Goal: Task Accomplishment & Management: Use online tool/utility

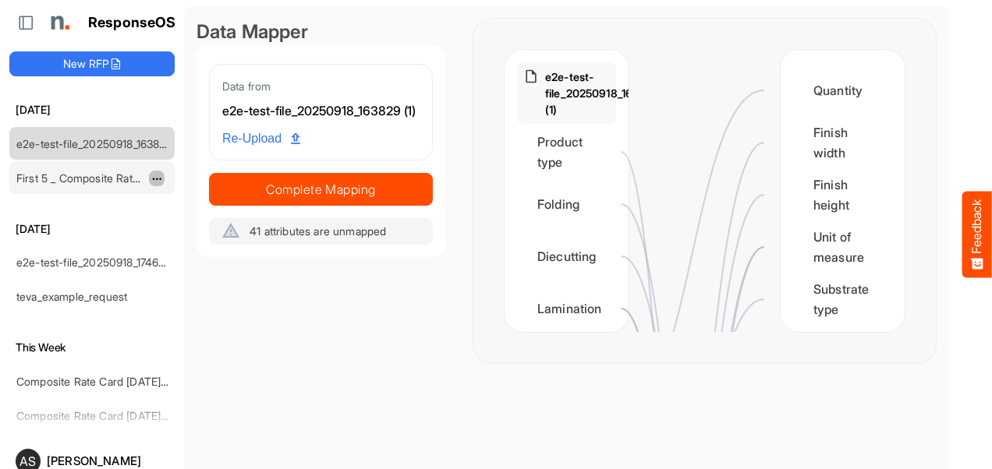
click at [159, 180] on span "dropdownbutton" at bounding box center [155, 179] width 8 height 11
click at [119, 137] on link "e2e-test-file_20250918_163829 (1)" at bounding box center [100, 143] width 169 height 13
click at [119, 172] on link "First 5 _ Composite Rate Card [DATE]" at bounding box center [109, 178] width 187 height 13
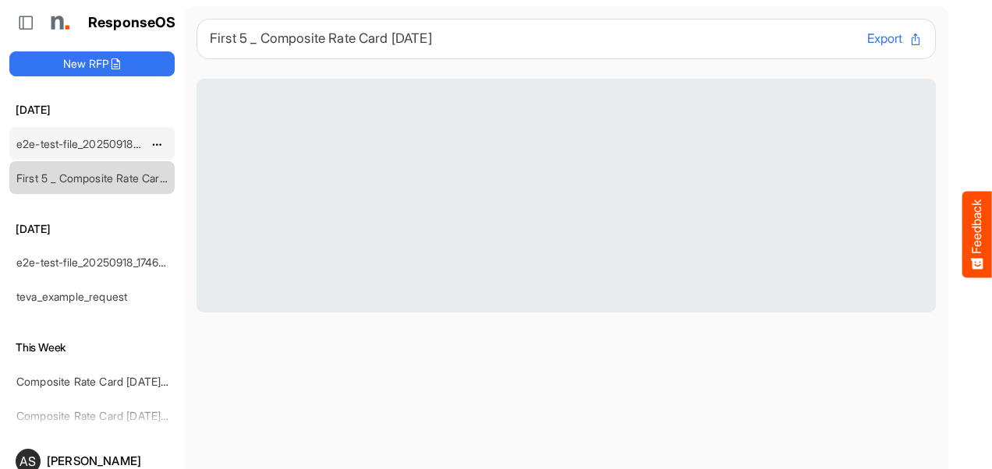
click at [120, 150] on div "e2e-test-file_20250918_163829 (1)" at bounding box center [79, 143] width 139 height 31
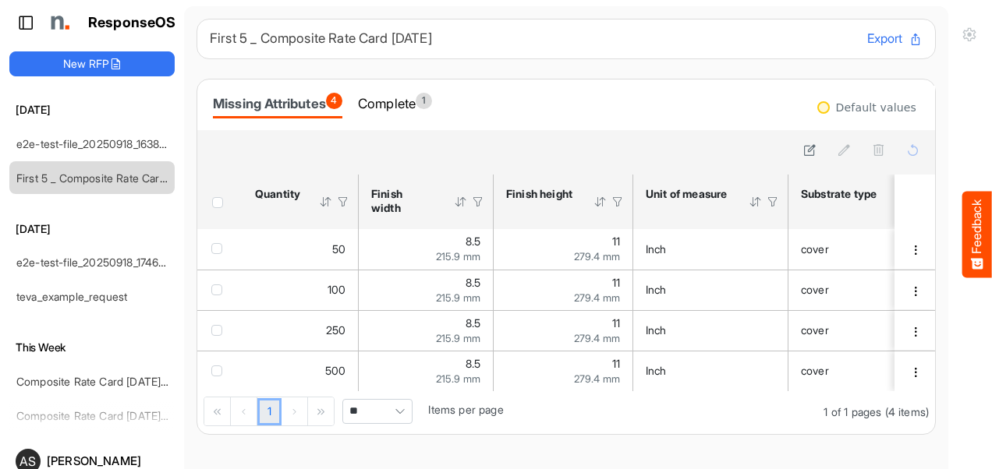
click at [18, 25] on icon at bounding box center [26, 23] width 16 height 16
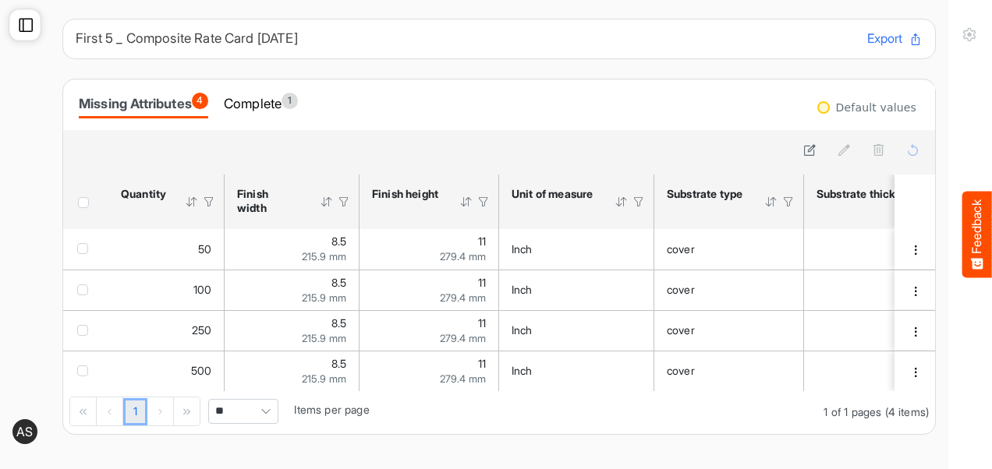
click at [18, 25] on icon at bounding box center [26, 25] width 16 height 16
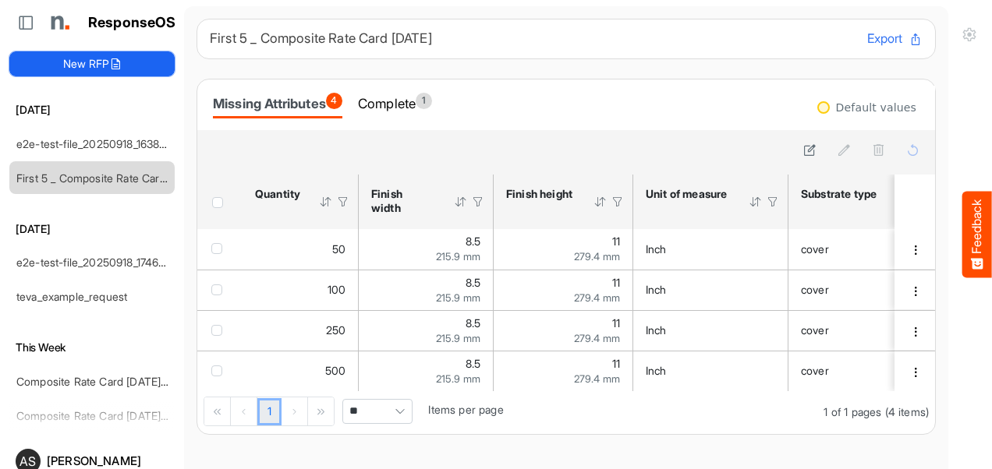
click at [97, 66] on button "New RFP" at bounding box center [91, 63] width 165 height 25
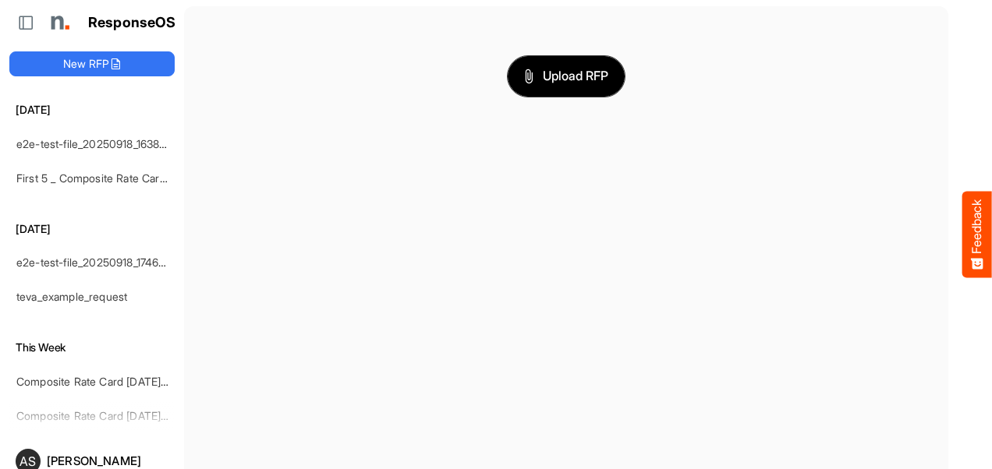
click at [561, 87] on button "Upload RFP" at bounding box center [566, 76] width 117 height 41
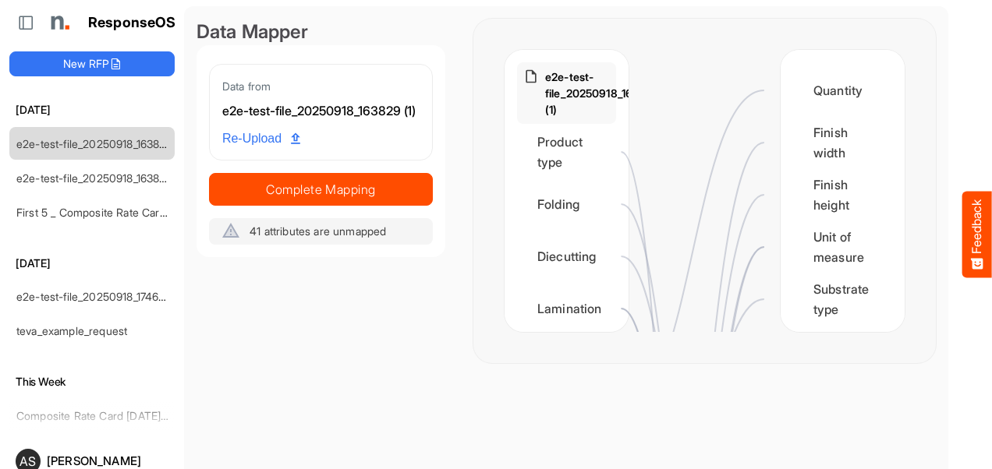
click at [973, 243] on button "Feedback" at bounding box center [977, 235] width 30 height 87
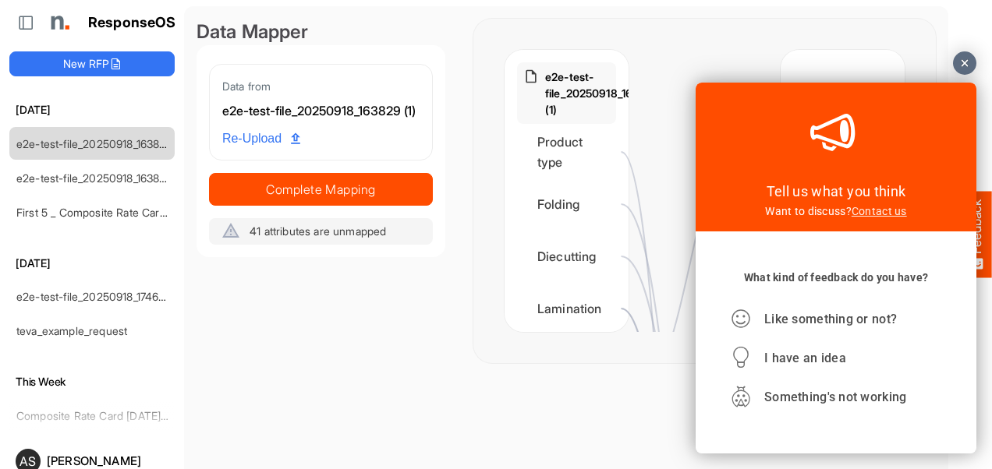
click at [881, 211] on link "Contact us" at bounding box center [878, 211] width 55 height 12
click at [538, 440] on main "Data Mapper Data from e2e-test-file_20250918_163829 (1) Re-Upload Complete Mapp…" at bounding box center [566, 264] width 764 height 516
click at [968, 64] on div at bounding box center [964, 62] width 23 height 23
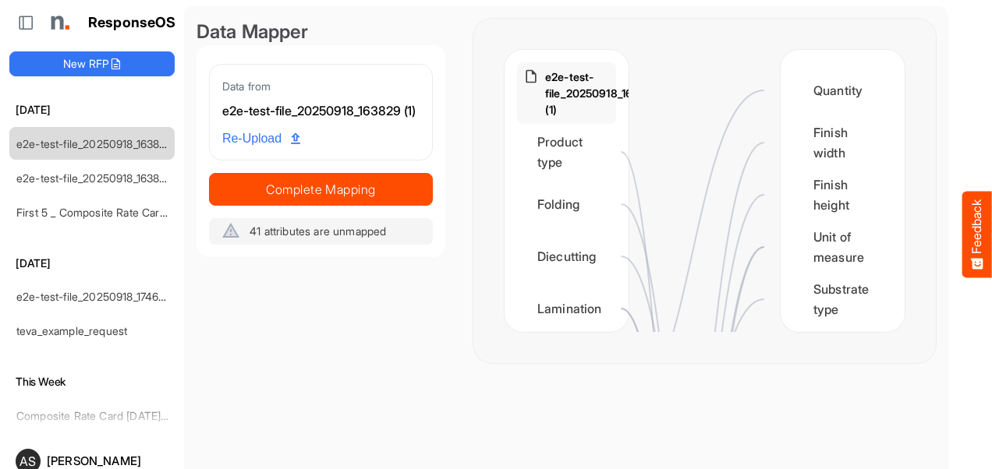
click at [975, 222] on button "Feedback" at bounding box center [977, 235] width 30 height 87
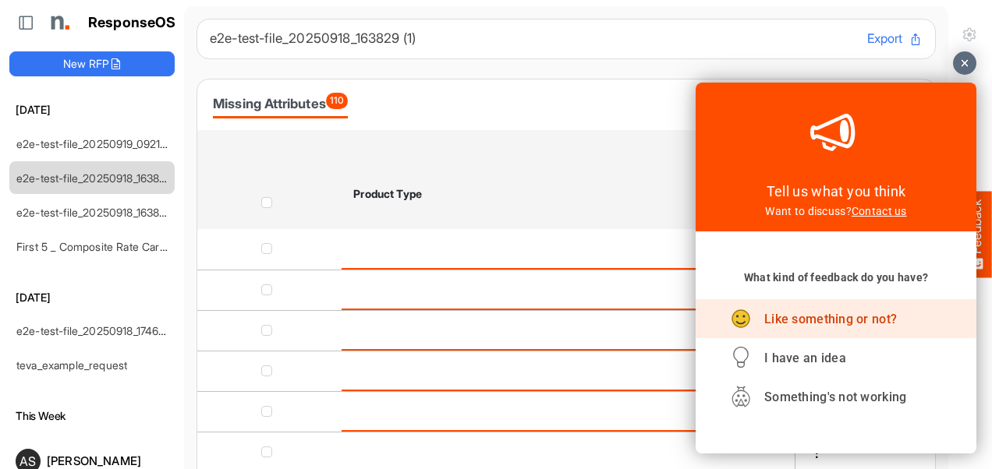
click at [834, 333] on div "Like something or not?" at bounding box center [836, 318] width 211 height 39
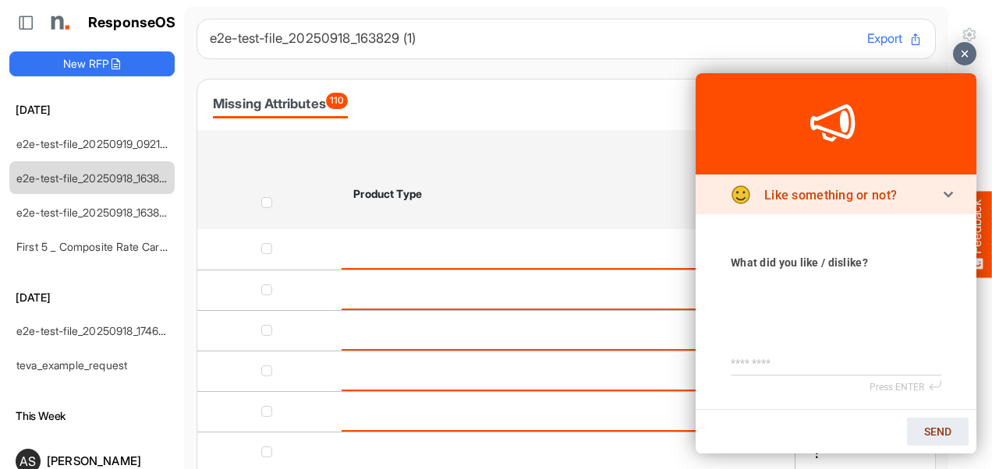
click at [944, 198] on icon at bounding box center [947, 196] width 9 height 9
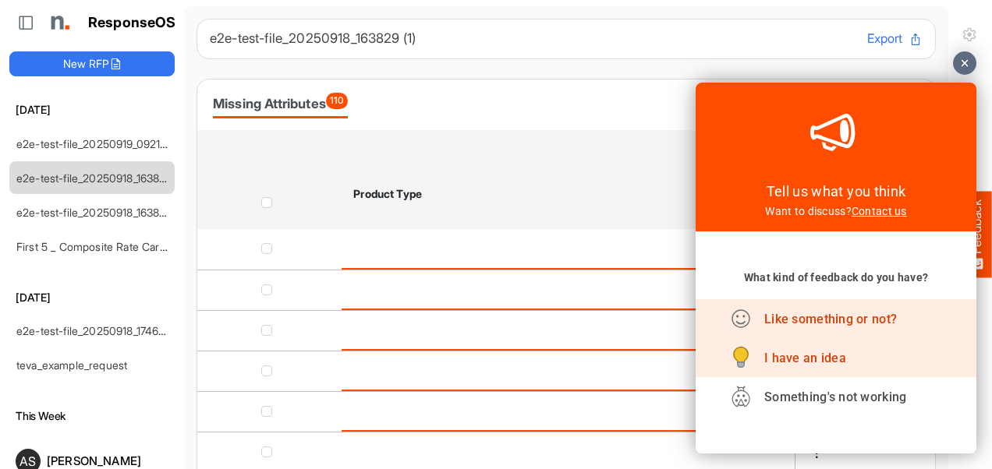
click at [811, 352] on span "I have an idea" at bounding box center [805, 358] width 82 height 15
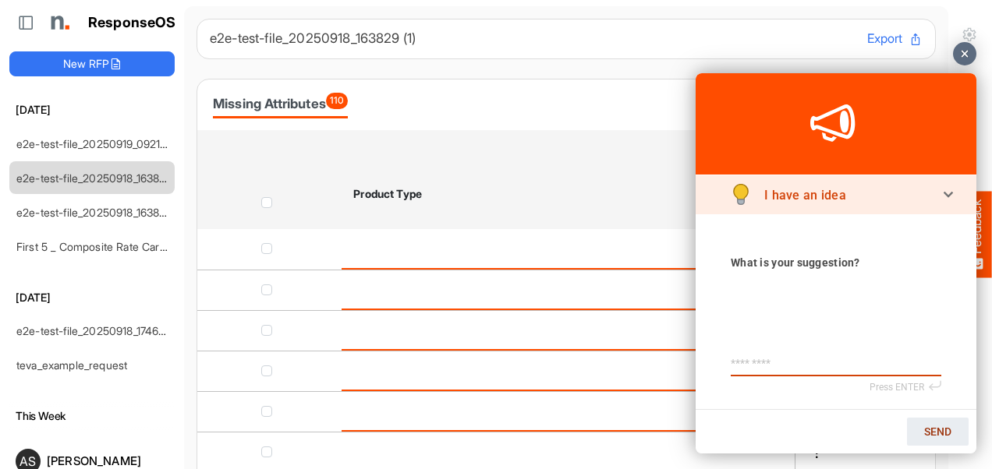
click at [946, 195] on icon at bounding box center [948, 195] width 9 height 4
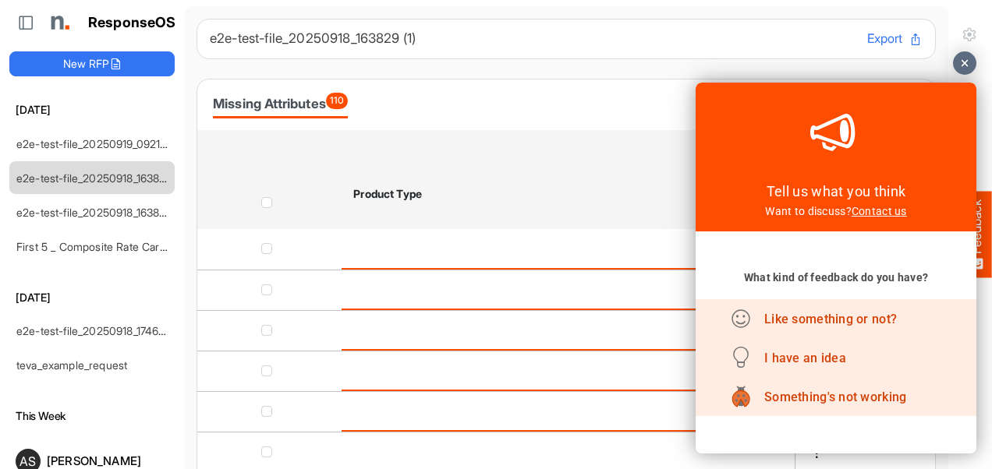
click at [836, 404] on span "Something's not working" at bounding box center [835, 397] width 142 height 15
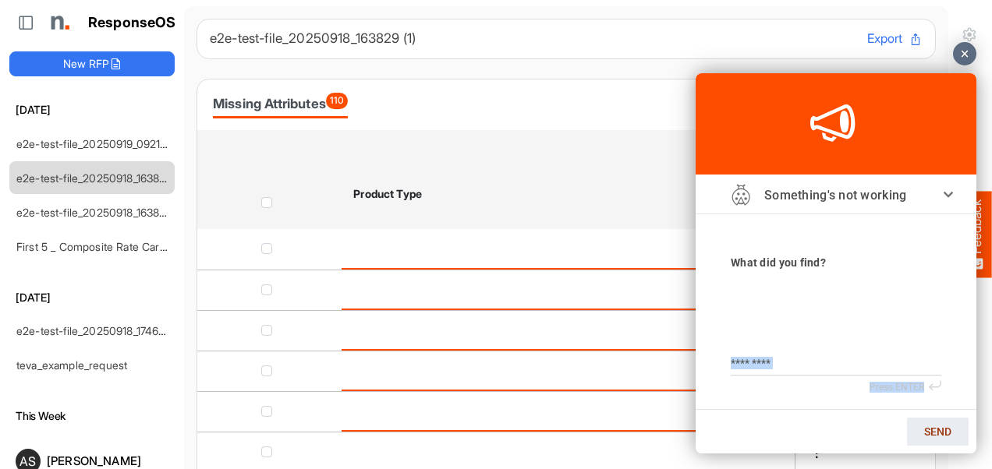
drag, startPoint x: 836, startPoint y: 394, endPoint x: 877, endPoint y: 274, distance: 127.7
click at [877, 274] on section " Tell us what you think Want to discuss? Contact us What kind of feedback do y…" at bounding box center [835, 263] width 281 height 380
click at [480, 159] on div at bounding box center [566, 151] width 714 height 22
click at [426, 134] on div at bounding box center [566, 152] width 738 height 44
click at [967, 58] on div at bounding box center [964, 53] width 23 height 23
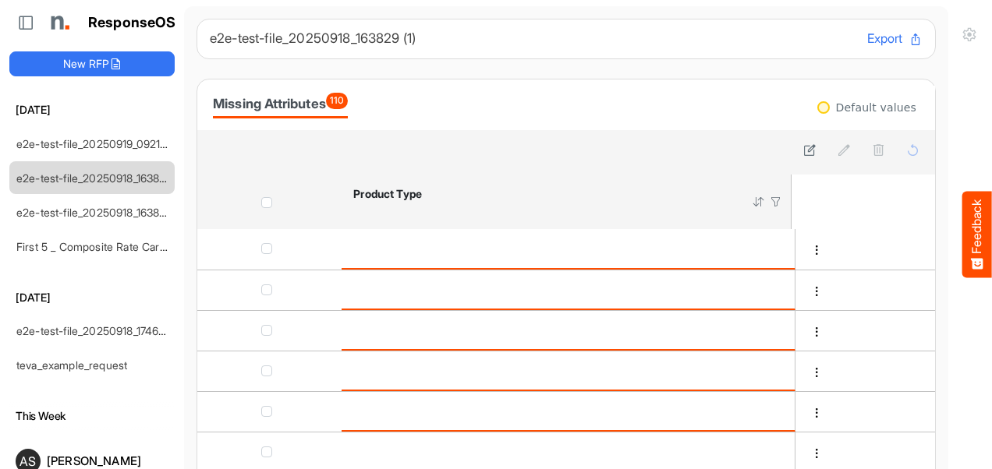
click at [488, 150] on div at bounding box center [566, 151] width 714 height 22
click at [101, 54] on button "New RFP" at bounding box center [91, 63] width 165 height 25
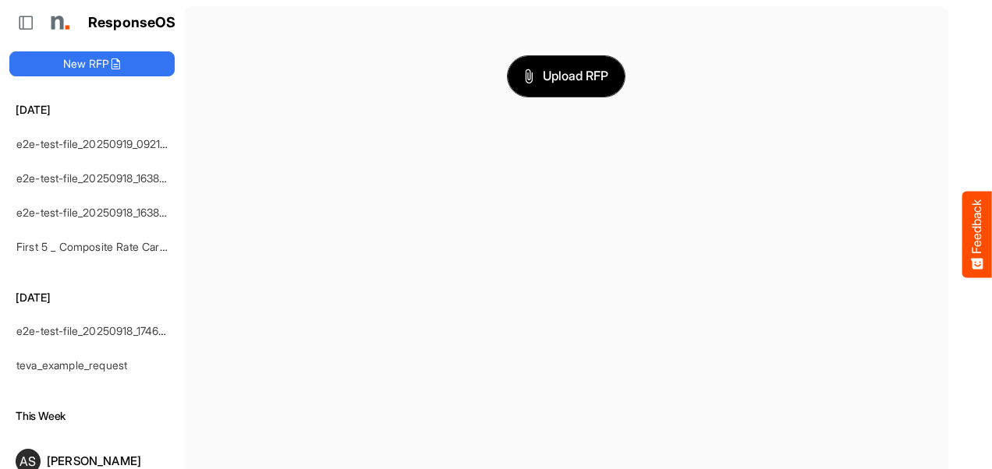
click at [534, 74] on span "Upload RFP" at bounding box center [566, 76] width 84 height 20
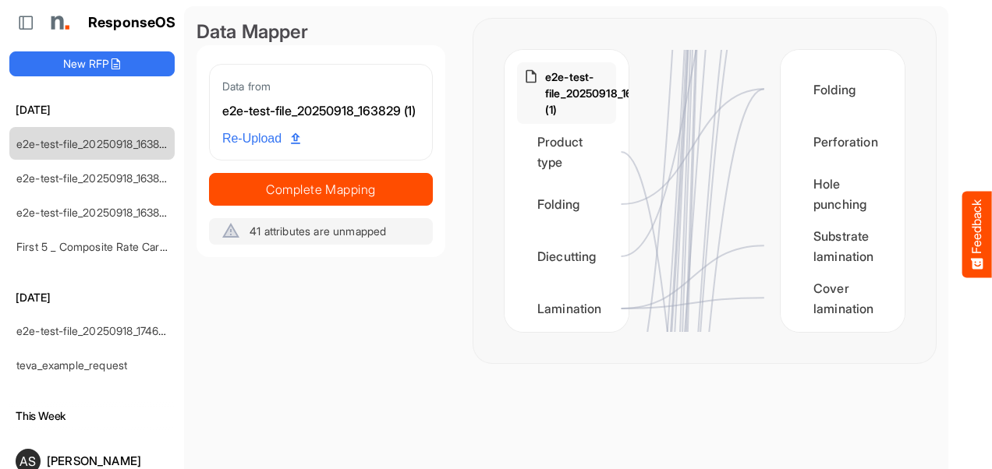
scroll to position [1185, 0]
click at [800, 137] on div "Perforation" at bounding box center [842, 141] width 99 height 48
drag, startPoint x: 780, startPoint y: 139, endPoint x: 752, endPoint y: 177, distance: 47.9
click at [752, 177] on div "e2e-test-file_20250918_163829 (1) Product type Folding Diecutting Lamination Bi…" at bounding box center [704, 191] width 400 height 282
click at [780, 137] on circle at bounding box center [776, 141] width 19 height 19
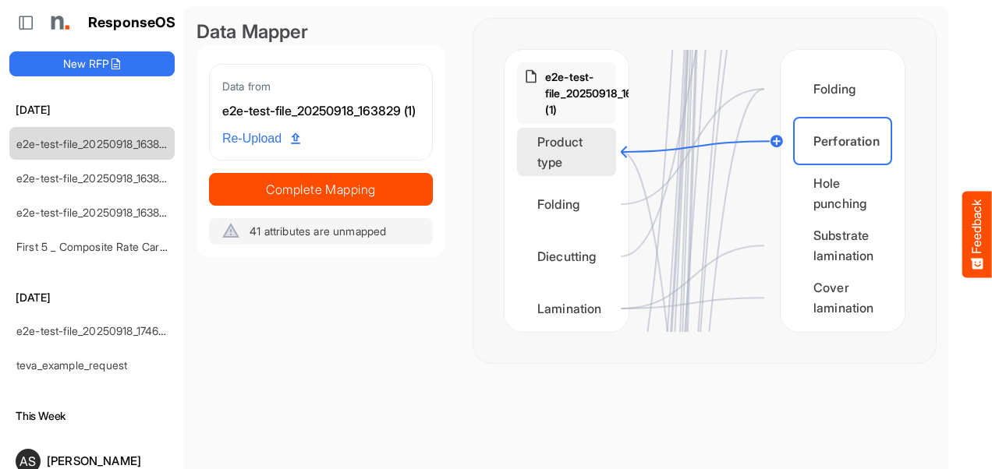
drag, startPoint x: 780, startPoint y: 137, endPoint x: 603, endPoint y: 153, distance: 177.7
click at [603, 153] on div "e2e-test-file_20250918_163829 (1) Product type Folding Diecutting Lamination Bi…" at bounding box center [704, 191] width 400 height 282
click at [598, 153] on div "Product type" at bounding box center [566, 152] width 99 height 48
click at [621, 151] on circle at bounding box center [621, 152] width 19 height 19
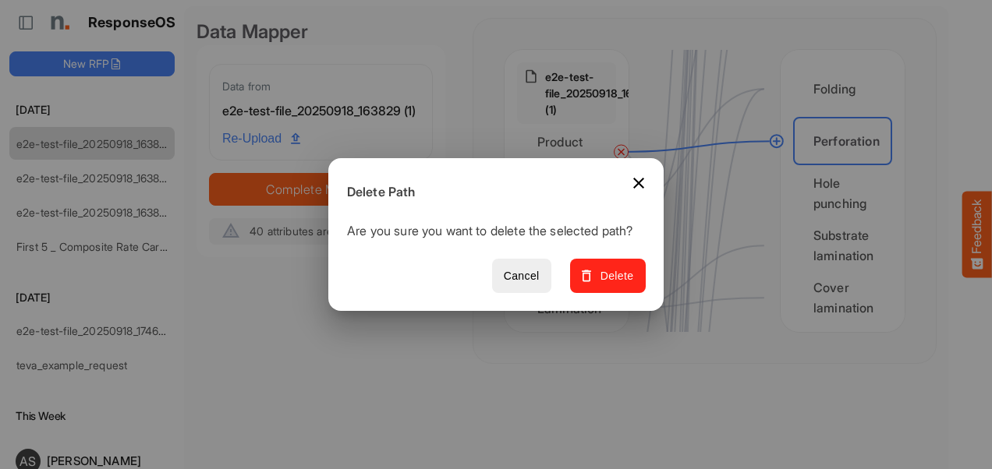
click at [580, 281] on button "Delete" at bounding box center [608, 276] width 76 height 35
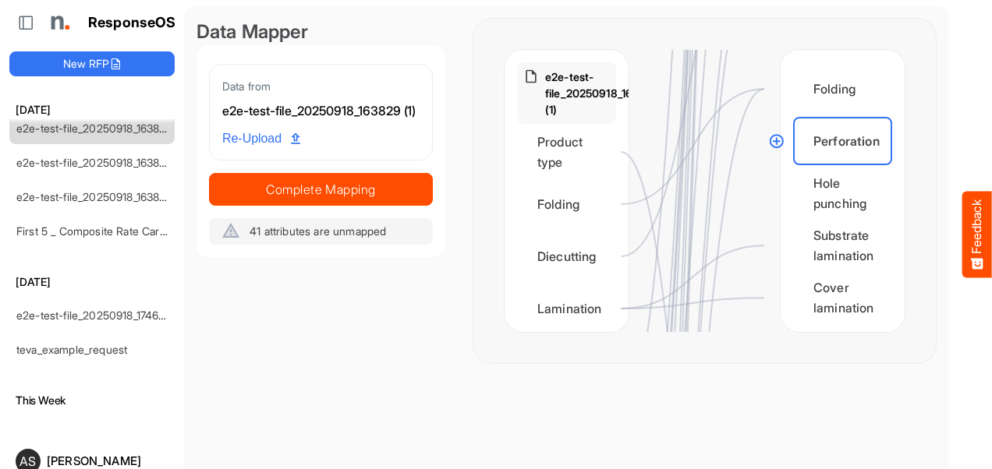
scroll to position [0, 0]
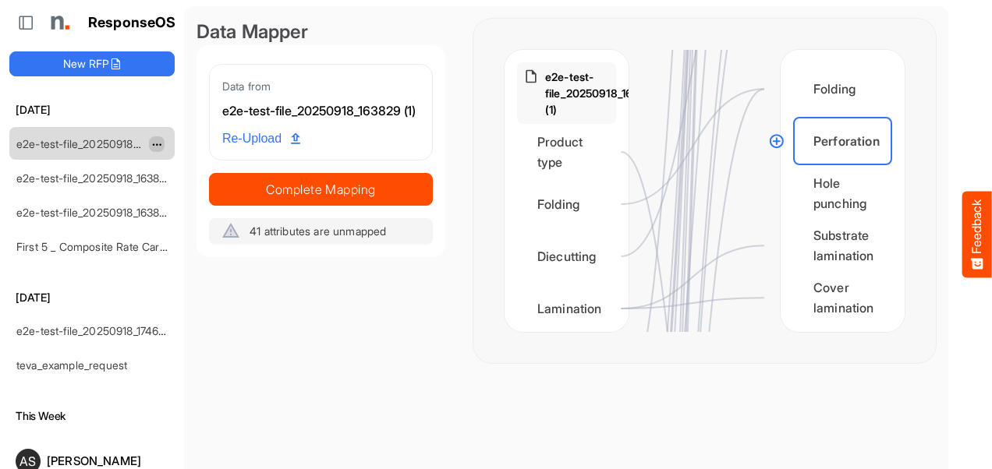
click at [154, 147] on span "dropdownbutton" at bounding box center [155, 145] width 8 height 11
click at [257, 340] on div "Data Mapper Data from e2e-test-file_20250918_163829 (1) Re-Upload Complete Mapp…" at bounding box center [320, 191] width 249 height 345
click at [814, 144] on div "Perforation" at bounding box center [842, 141] width 99 height 48
click at [793, 176] on div "Hole punching" at bounding box center [842, 193] width 99 height 48
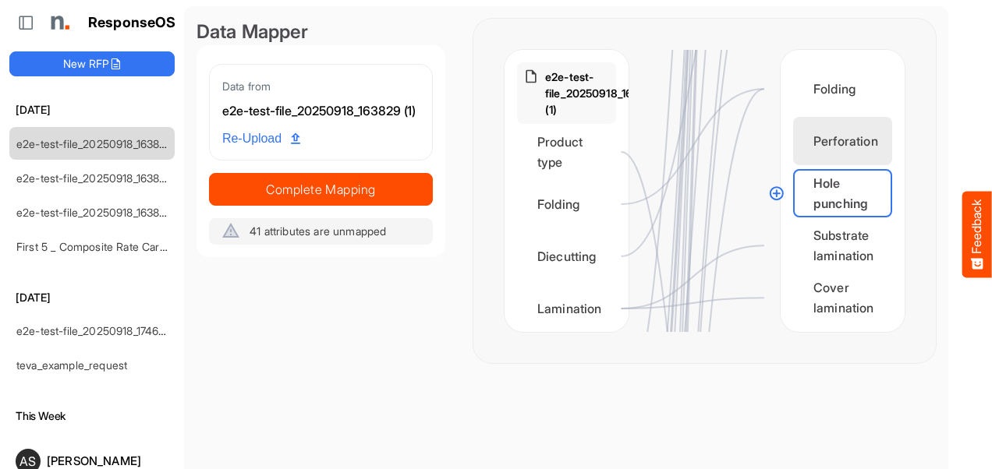
click at [809, 145] on div "Perforation" at bounding box center [842, 141] width 99 height 48
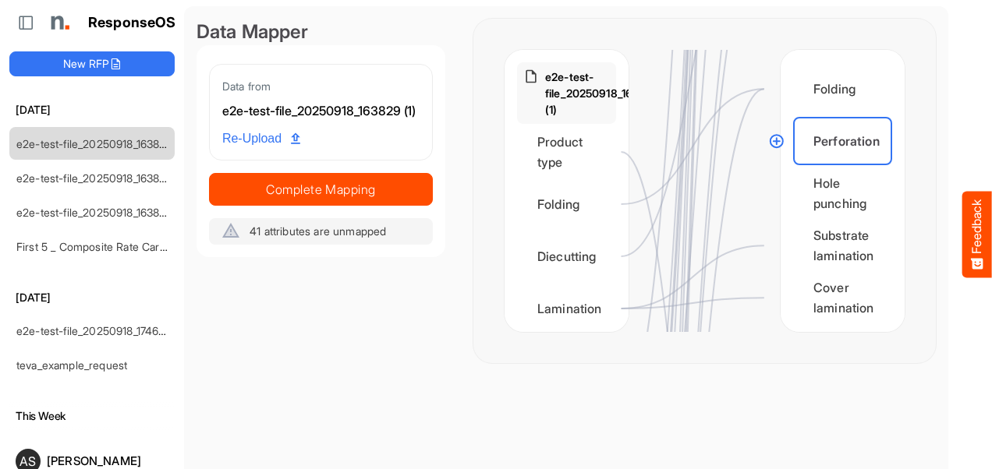
click at [777, 139] on circle at bounding box center [776, 141] width 19 height 19
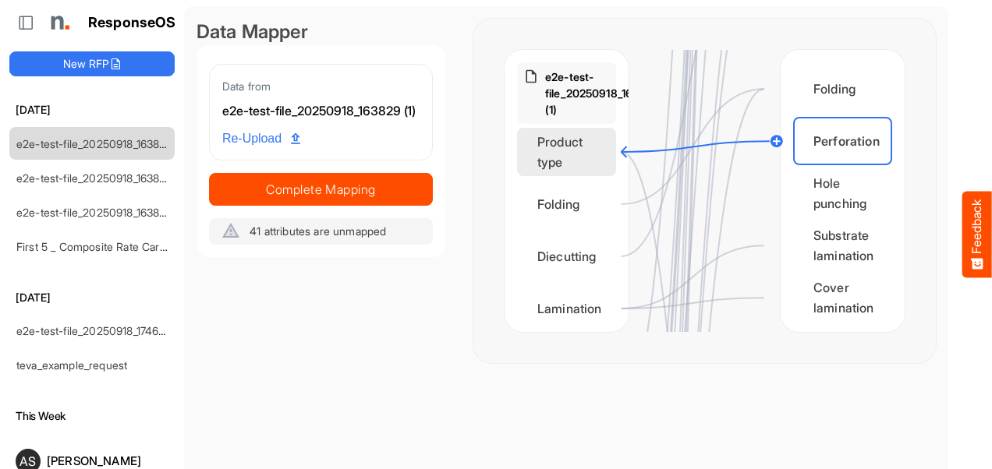
drag, startPoint x: 777, startPoint y: 139, endPoint x: 607, endPoint y: 152, distance: 170.5
click at [607, 152] on div "e2e-test-file_20250918_163829 (1) Product type Folding Diecutting Lamination Bi…" at bounding box center [704, 191] width 400 height 282
click at [586, 161] on div "Product type" at bounding box center [566, 152] width 99 height 48
click at [622, 150] on circle at bounding box center [621, 152] width 19 height 19
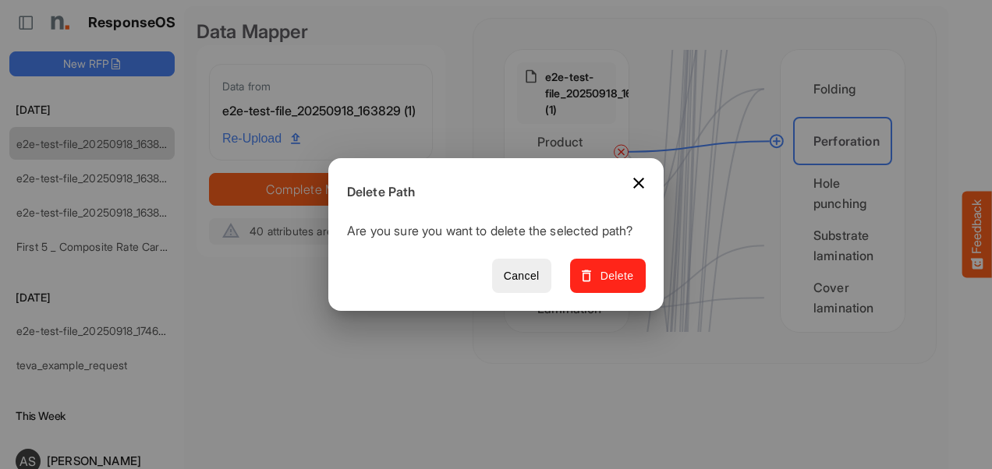
click at [599, 276] on span "Delete" at bounding box center [608, 276] width 52 height 19
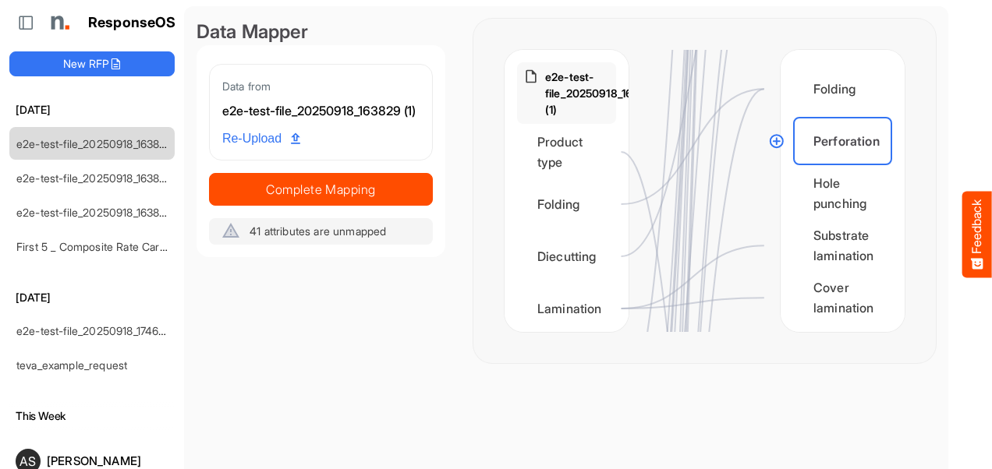
click at [978, 239] on button "Feedback" at bounding box center [977, 235] width 30 height 87
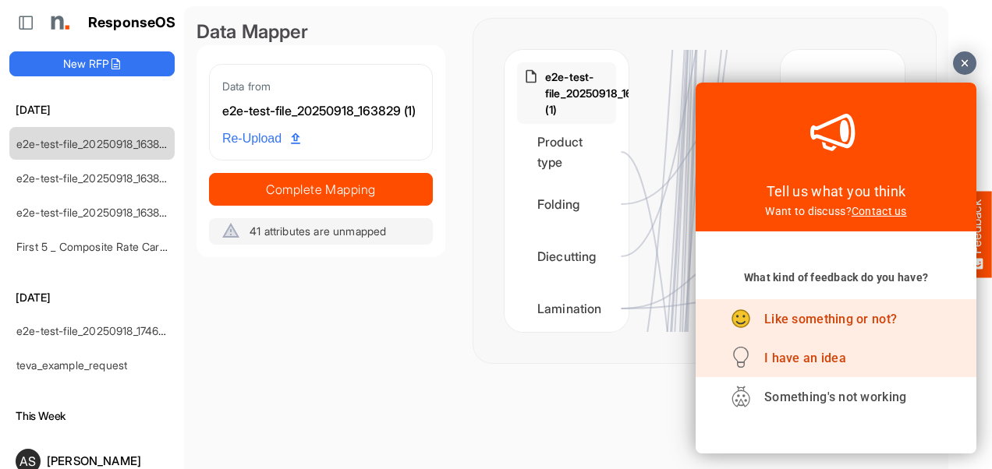
click at [766, 323] on span "Like something or not?" at bounding box center [830, 319] width 133 height 15
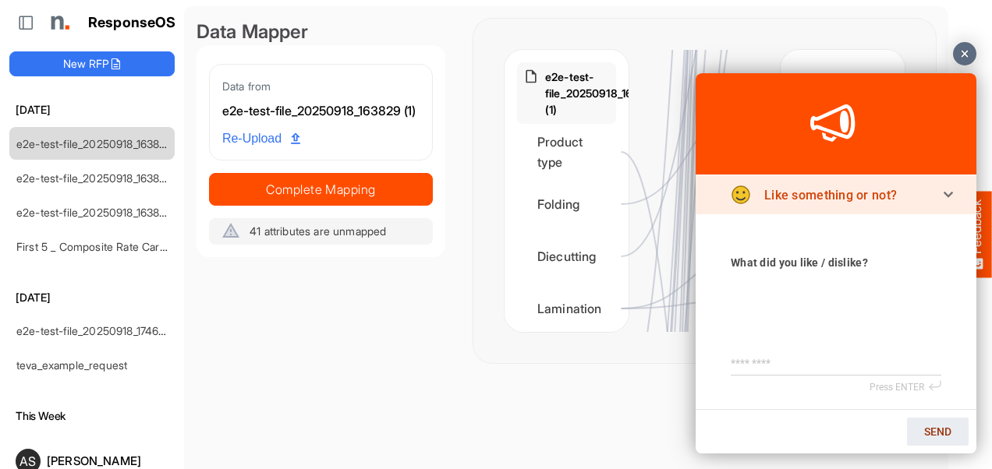
click at [950, 190] on link "Like something or not?" at bounding box center [835, 194] width 281 height 39
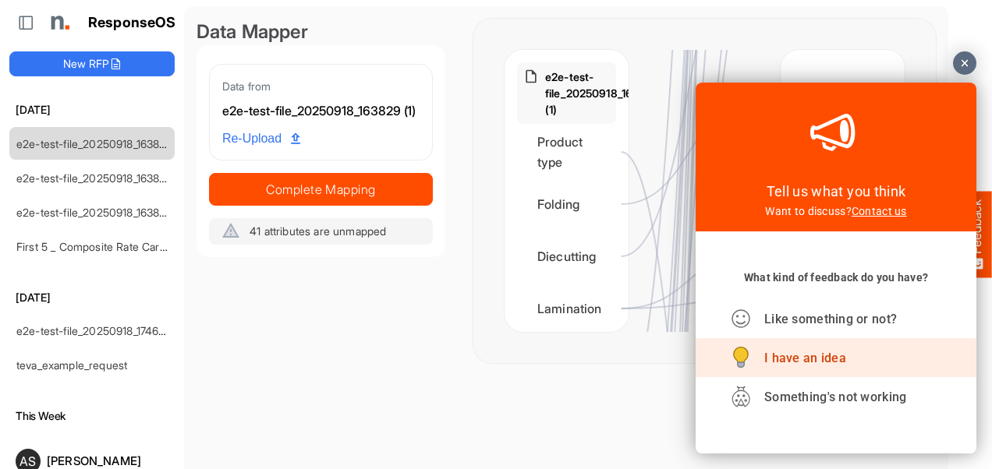
click at [818, 360] on span "I have an idea" at bounding box center [805, 358] width 82 height 15
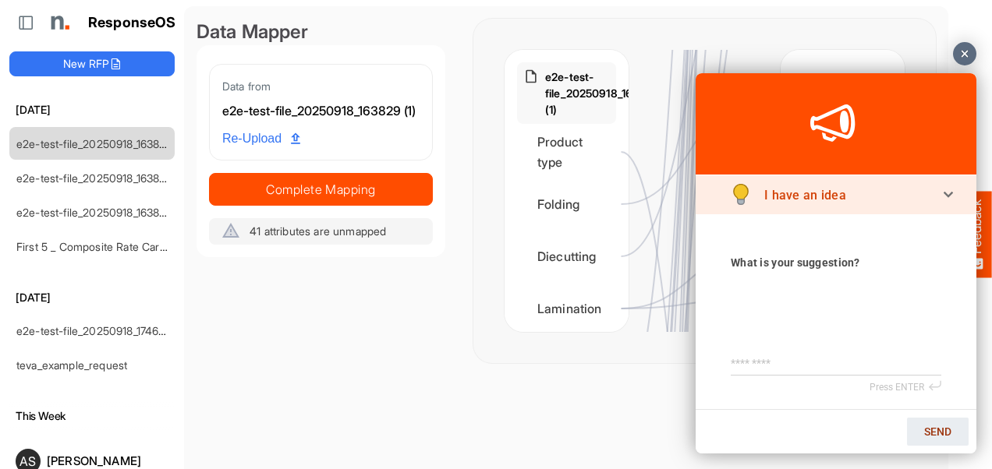
click at [943, 201] on icon at bounding box center [947, 196] width 9 height 9
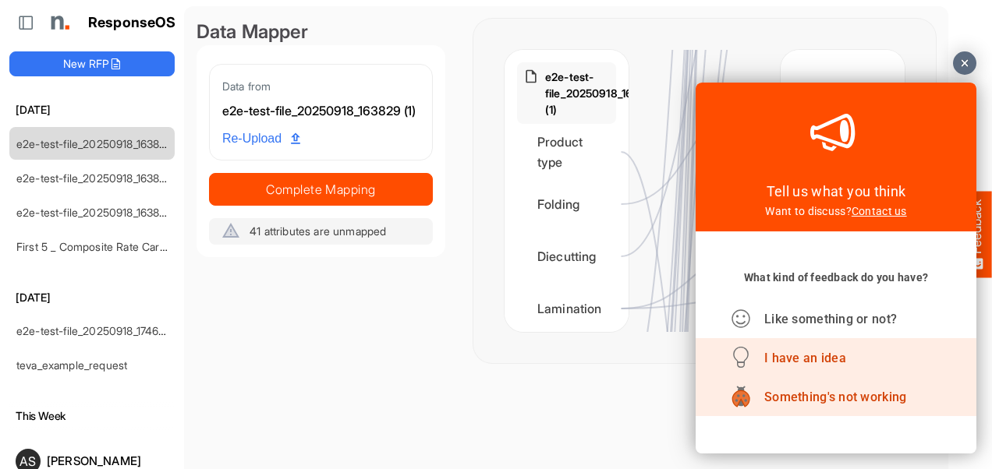
click at [810, 407] on div "Something's not working" at bounding box center [836, 396] width 211 height 39
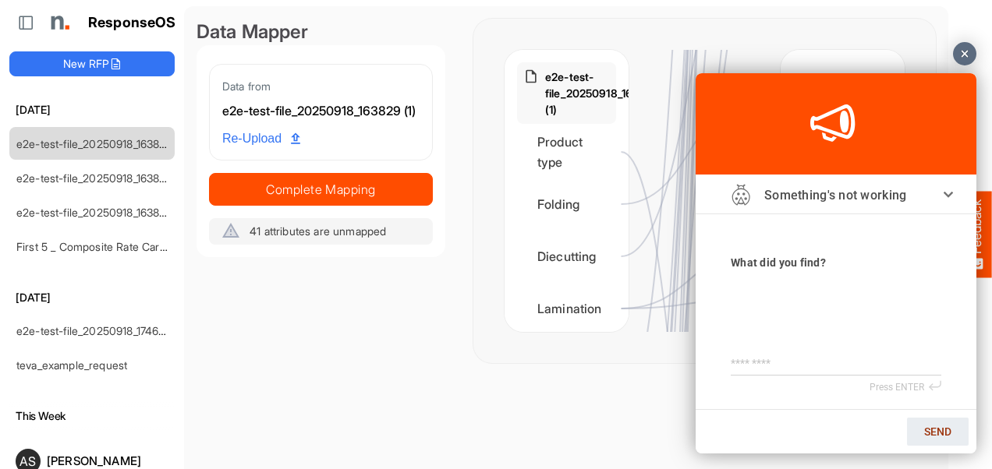
click at [961, 53] on div at bounding box center [964, 53] width 23 height 23
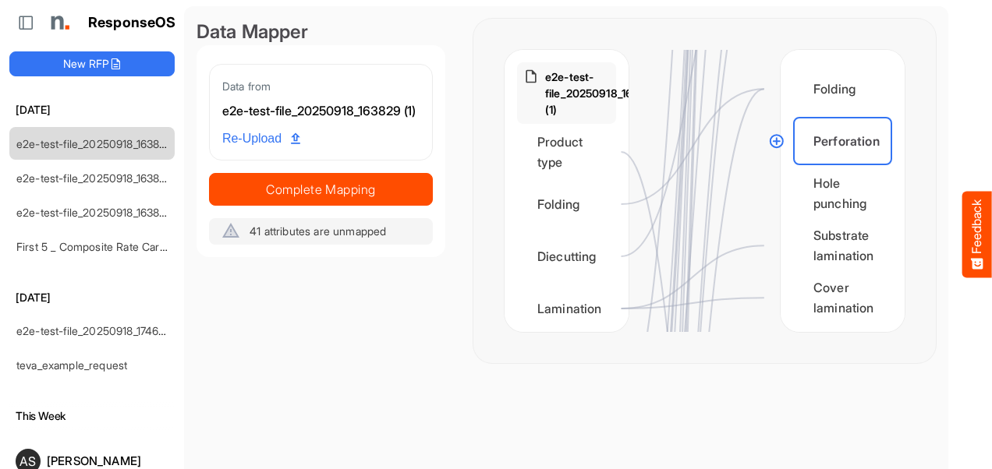
click at [276, 149] on span "Re-Upload" at bounding box center [261, 139] width 78 height 20
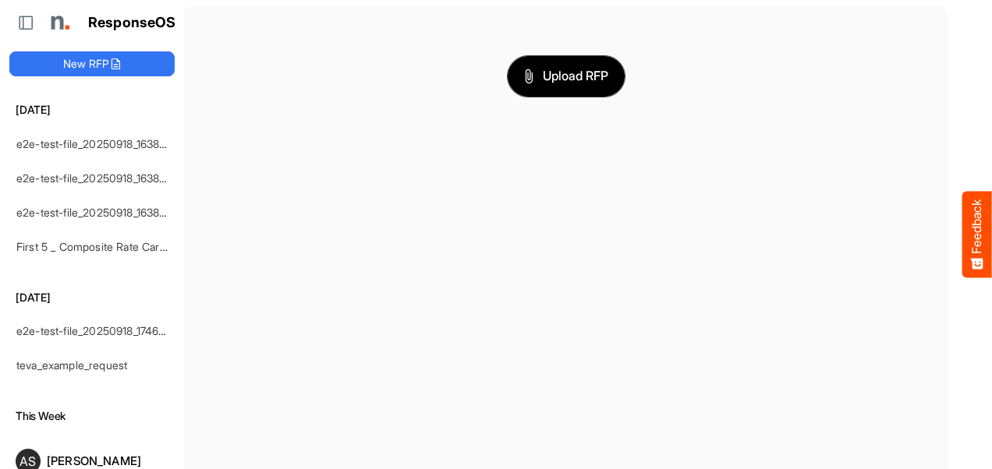
click at [553, 90] on button "Upload RFP" at bounding box center [566, 76] width 117 height 41
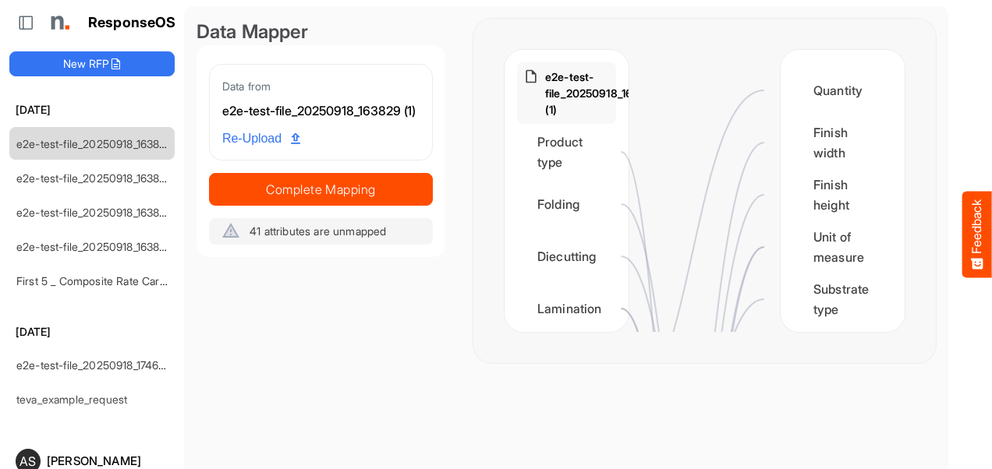
click at [335, 119] on div "e2e-test-file_20250918_163829 (1)" at bounding box center [320, 111] width 197 height 20
click at [111, 142] on link "e2e-test-file_20250918_163829 (1)" at bounding box center [100, 143] width 169 height 13
click at [154, 147] on span "dropdownbutton" at bounding box center [155, 145] width 8 height 11
click at [23, 27] on icon at bounding box center [26, 23] width 16 height 16
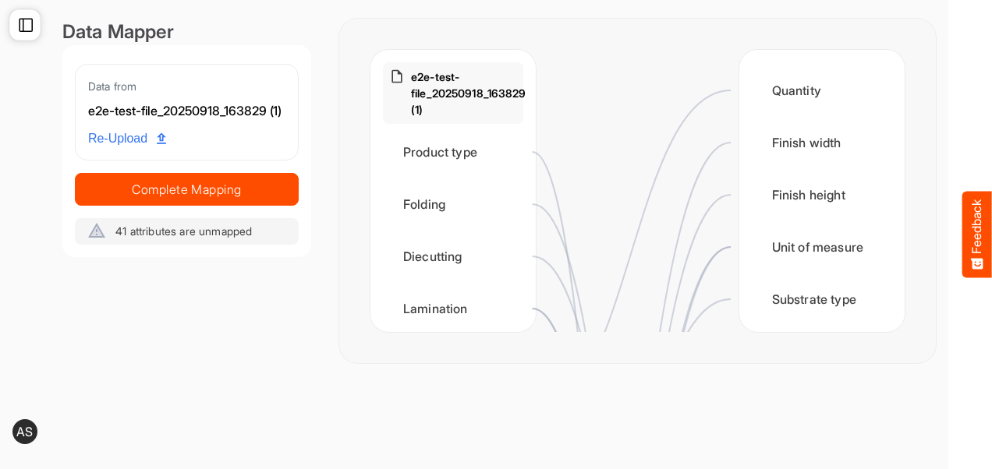
click at [23, 27] on icon at bounding box center [26, 25] width 16 height 16
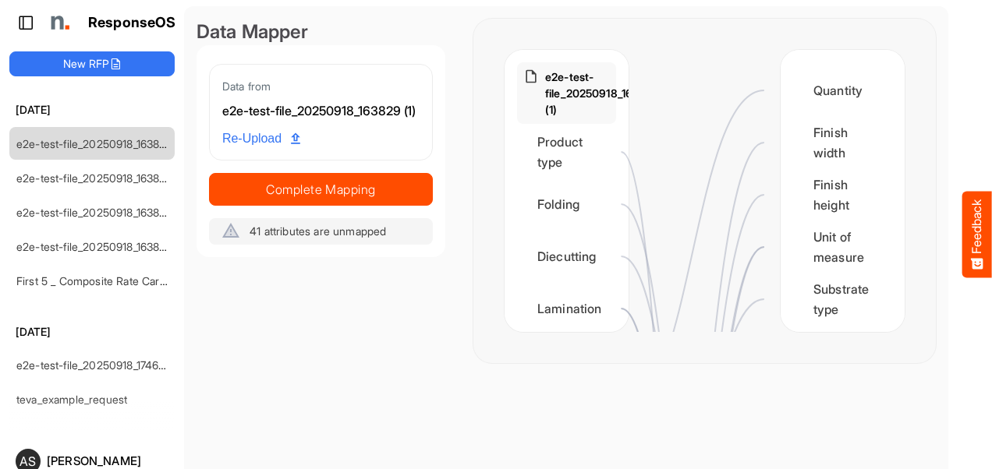
click at [23, 27] on icon at bounding box center [26, 23] width 16 height 16
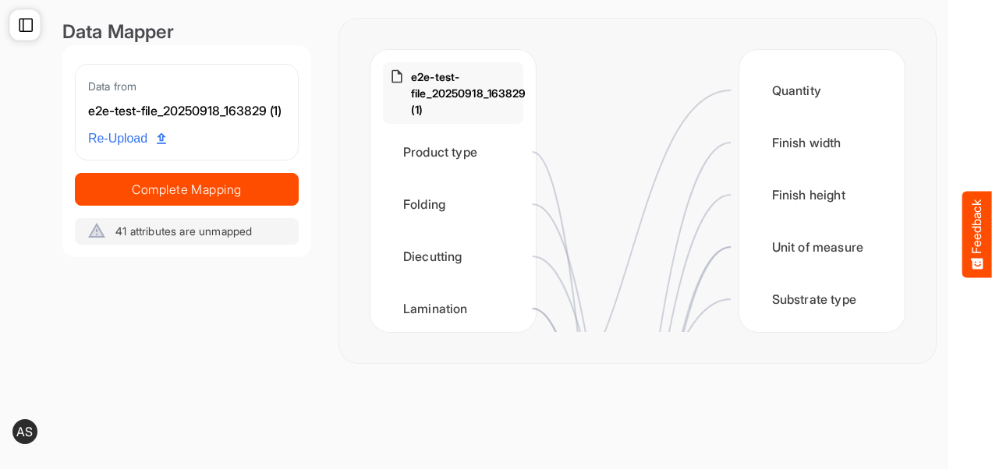
click at [23, 27] on icon at bounding box center [26, 25] width 16 height 16
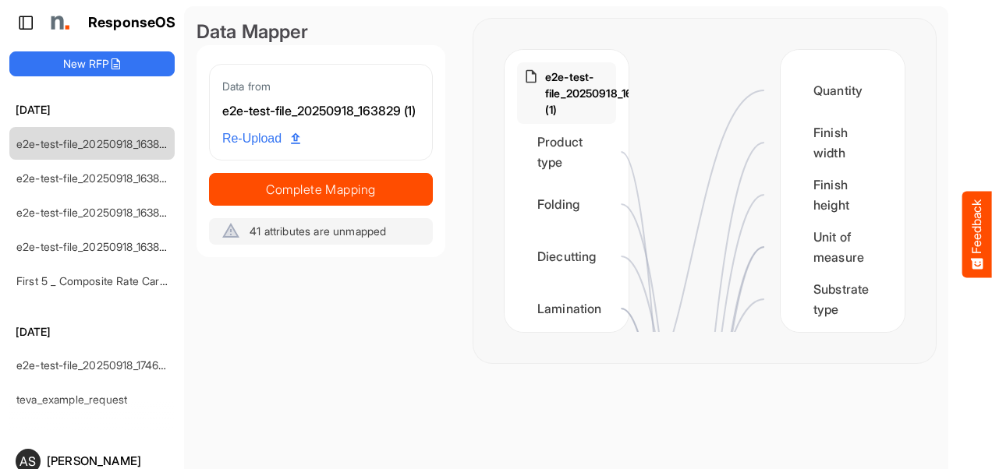
click at [23, 27] on icon at bounding box center [26, 23] width 16 height 16
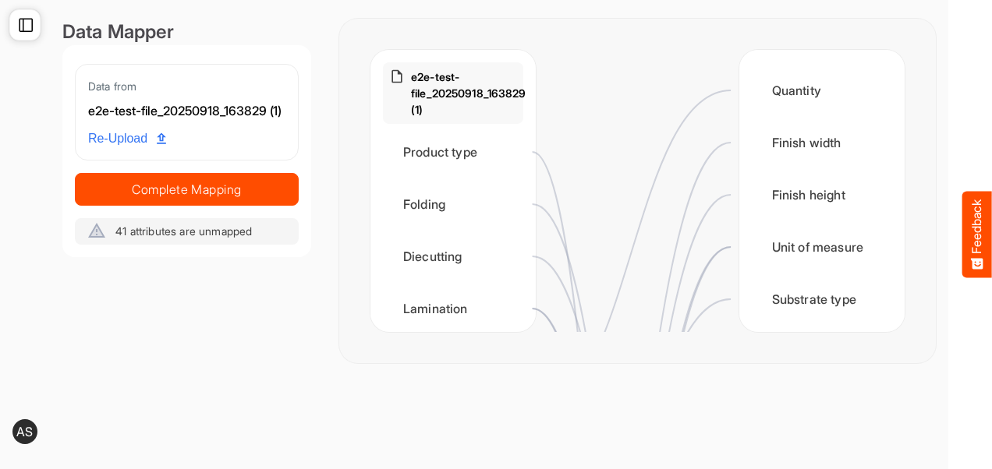
click at [31, 28] on icon at bounding box center [26, 25] width 16 height 16
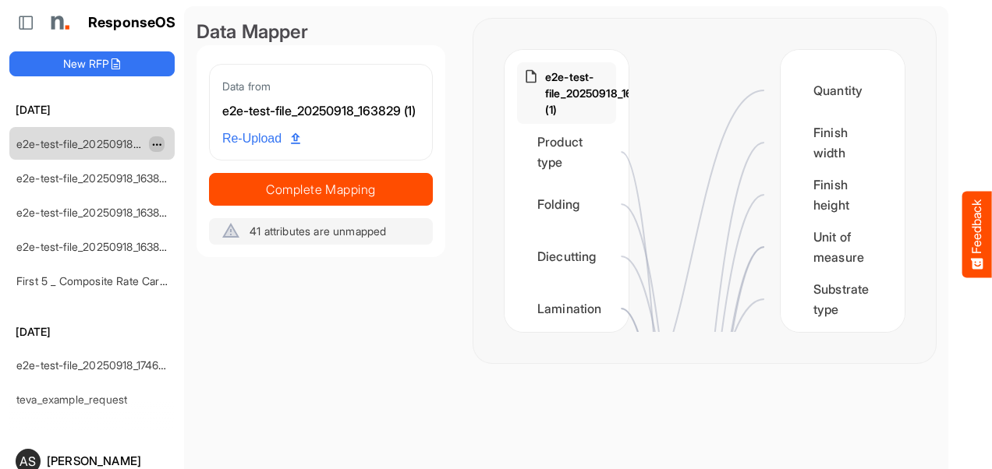
click at [154, 144] on span "dropdownbutton" at bounding box center [155, 145] width 8 height 11
click at [164, 184] on span at bounding box center [165, 190] width 14 height 23
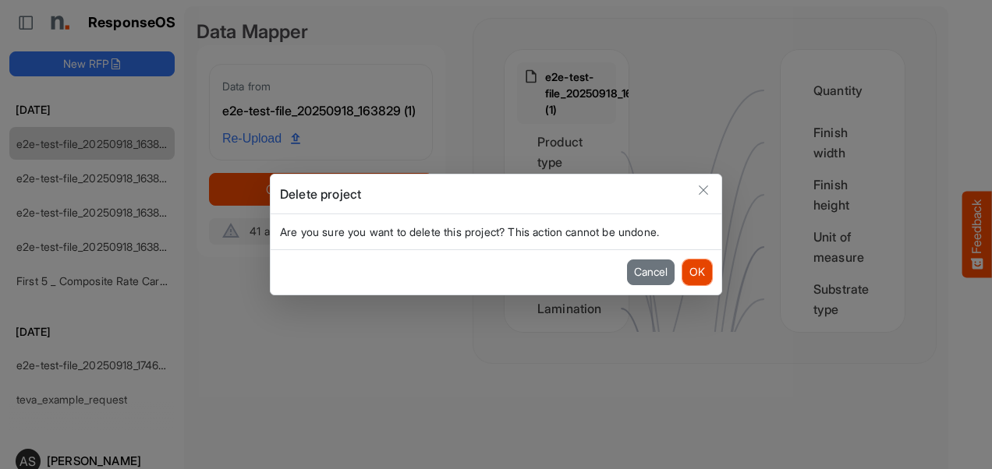
click at [692, 271] on button "OK" at bounding box center [697, 272] width 30 height 25
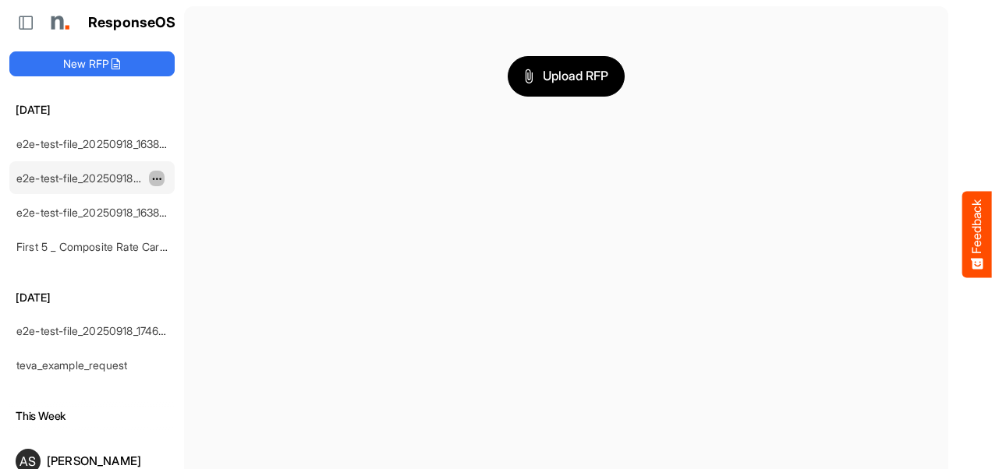
click at [154, 176] on span "dropdownbutton" at bounding box center [155, 179] width 8 height 11
click at [179, 215] on li "Delete" at bounding box center [196, 224] width 94 height 23
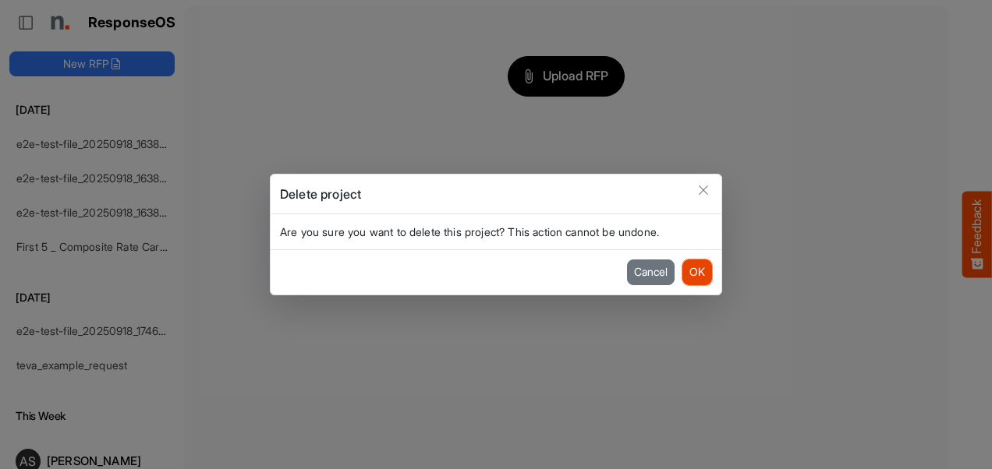
click at [695, 268] on button "OK" at bounding box center [697, 272] width 30 height 25
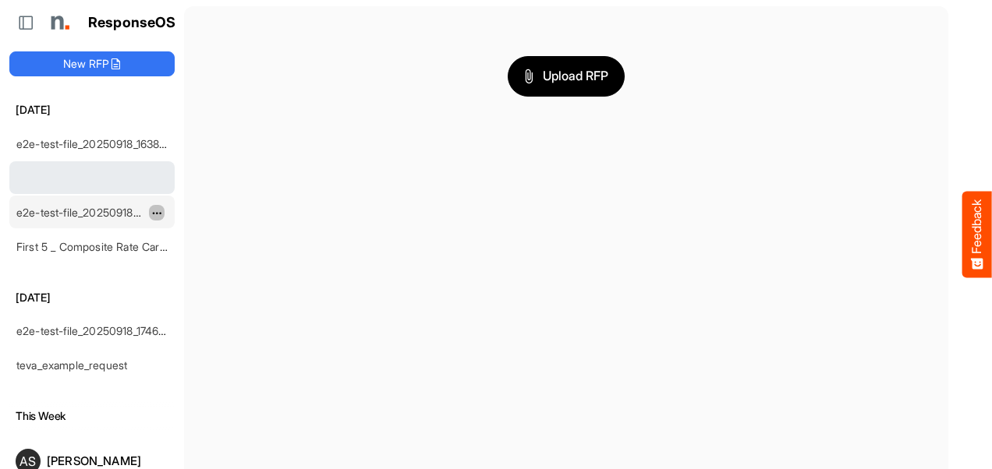
click at [153, 212] on span "dropdownbutton" at bounding box center [155, 213] width 8 height 11
click at [181, 253] on li "Delete" at bounding box center [196, 258] width 94 height 23
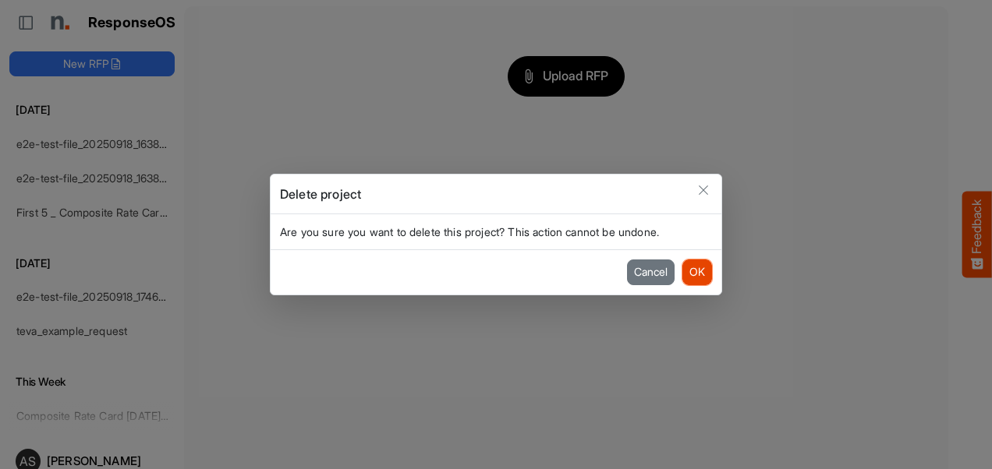
click at [696, 273] on button "OK" at bounding box center [697, 272] width 30 height 25
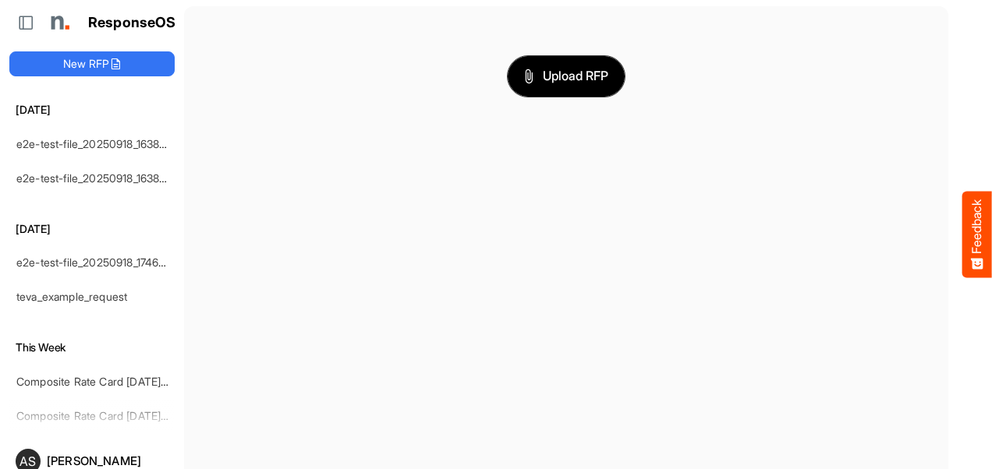
click at [552, 83] on span "Upload RFP" at bounding box center [566, 76] width 84 height 20
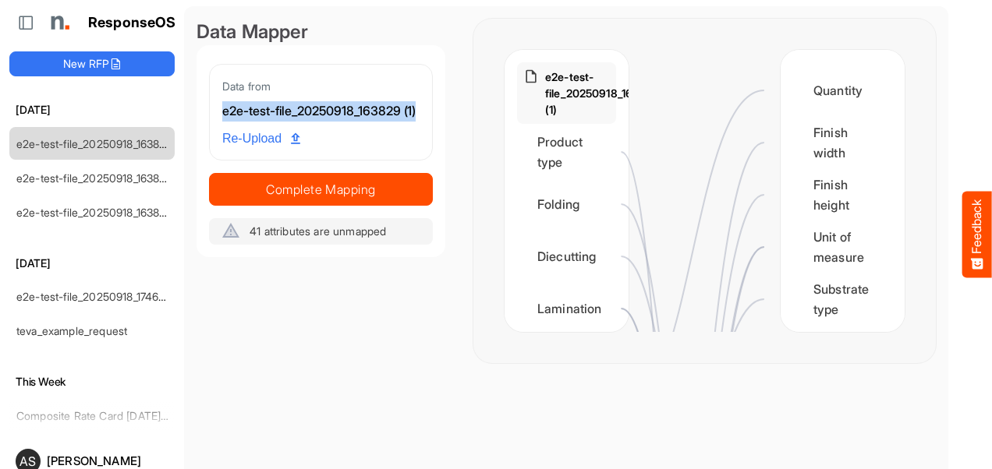
drag, startPoint x: 248, startPoint y: 127, endPoint x: 218, endPoint y: 106, distance: 36.3
click at [218, 106] on div "Data from e2e-test-file_20250918_163829 (1)" at bounding box center [321, 93] width 222 height 57
click at [278, 122] on div "e2e-test-file_20250918_163829 (1)" at bounding box center [320, 111] width 197 height 20
drag, startPoint x: 222, startPoint y: 86, endPoint x: 246, endPoint y: 127, distance: 47.9
click at [246, 122] on div "Data from e2e-test-file_20250918_163829 (1)" at bounding box center [321, 93] width 222 height 57
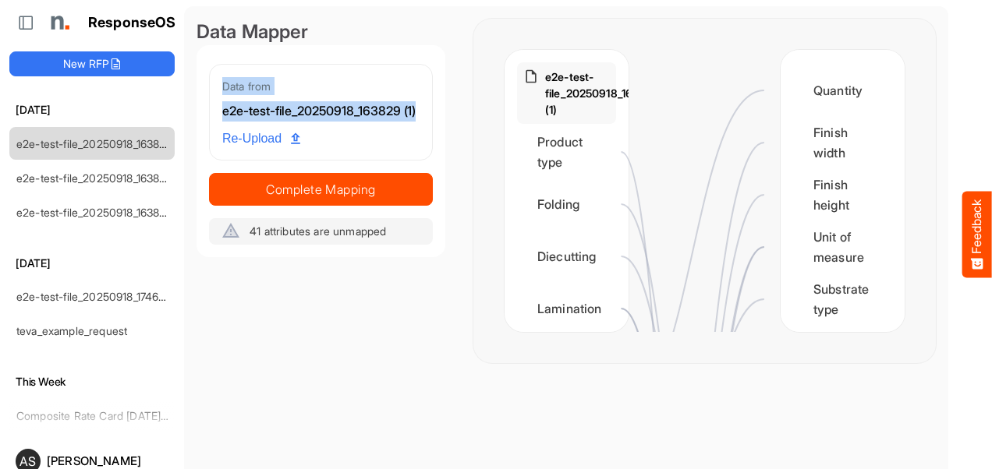
click at [268, 146] on link "Re-Upload" at bounding box center [261, 139] width 90 height 30
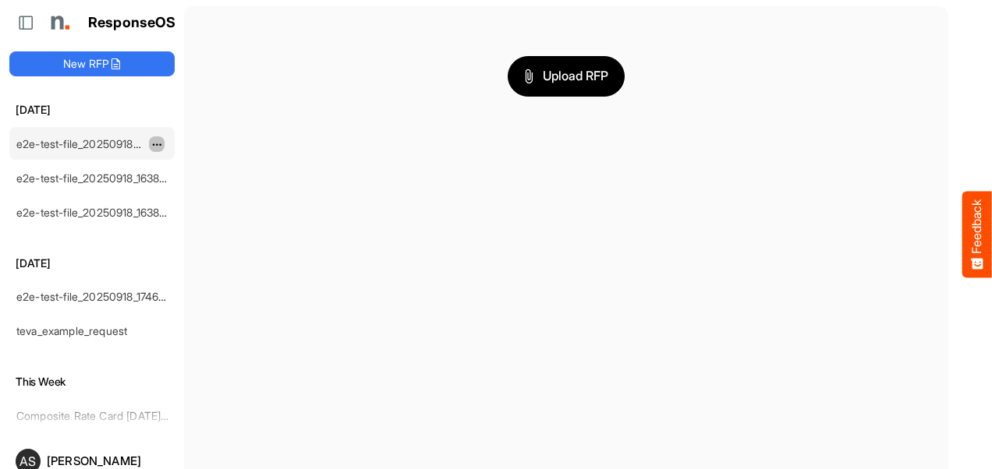
click at [154, 143] on span "dropdownbutton" at bounding box center [155, 145] width 8 height 11
click at [167, 189] on span at bounding box center [165, 190] width 14 height 23
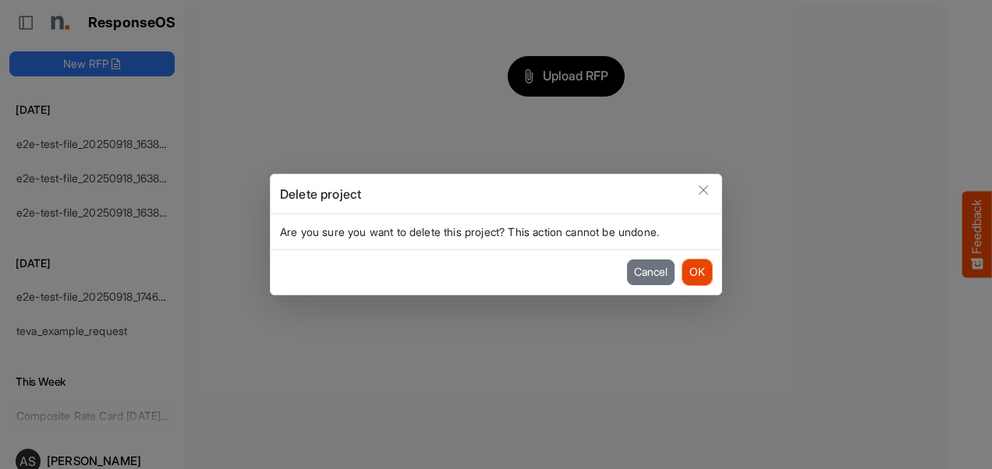
click at [686, 278] on button "OK" at bounding box center [697, 272] width 30 height 25
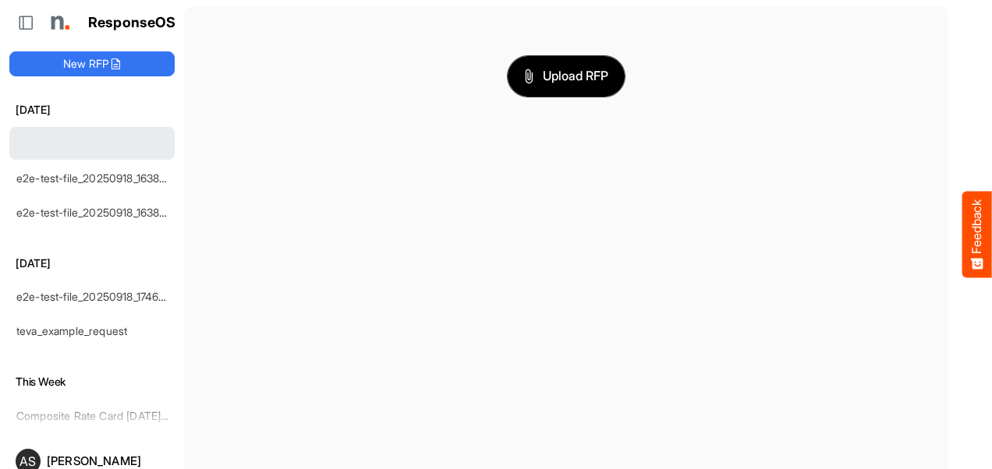
click at [549, 89] on button "Upload RFP" at bounding box center [566, 76] width 117 height 41
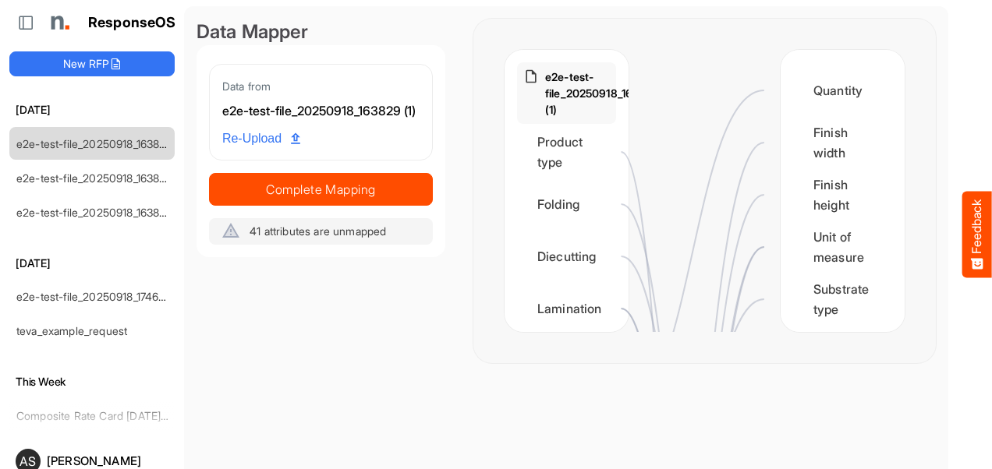
drag, startPoint x: 876, startPoint y: 98, endPoint x: 467, endPoint y: 348, distance: 479.4
click at [467, 348] on main "Data Mapper Data from e2e-test-file_20250918_163829 (1) Re-Upload Complete Mapp…" at bounding box center [566, 264] width 764 height 516
click at [794, 154] on div "Finish width" at bounding box center [842, 143] width 99 height 48
click at [780, 140] on circle at bounding box center [776, 142] width 19 height 19
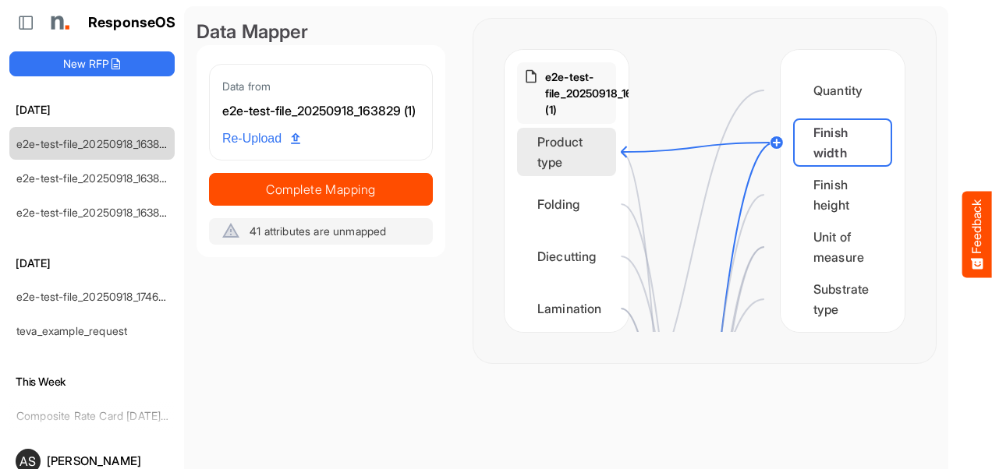
drag, startPoint x: 774, startPoint y: 147, endPoint x: 582, endPoint y: 156, distance: 192.0
click at [582, 156] on div "e2e-test-file_20250918_163829 (1) Product type Folding Diecutting Lamination Bi…" at bounding box center [704, 191] width 400 height 282
click at [582, 156] on div "Product type" at bounding box center [566, 152] width 99 height 48
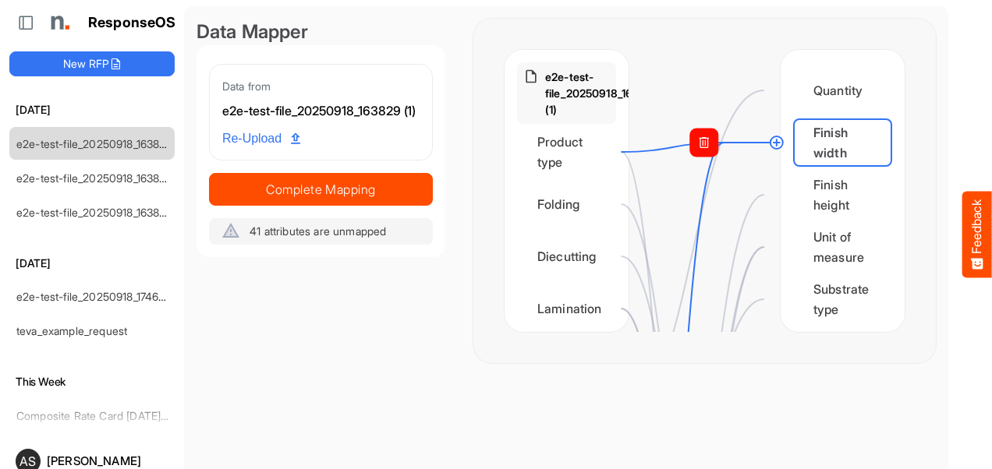
click at [695, 148] on rect at bounding box center [704, 143] width 28 height 28
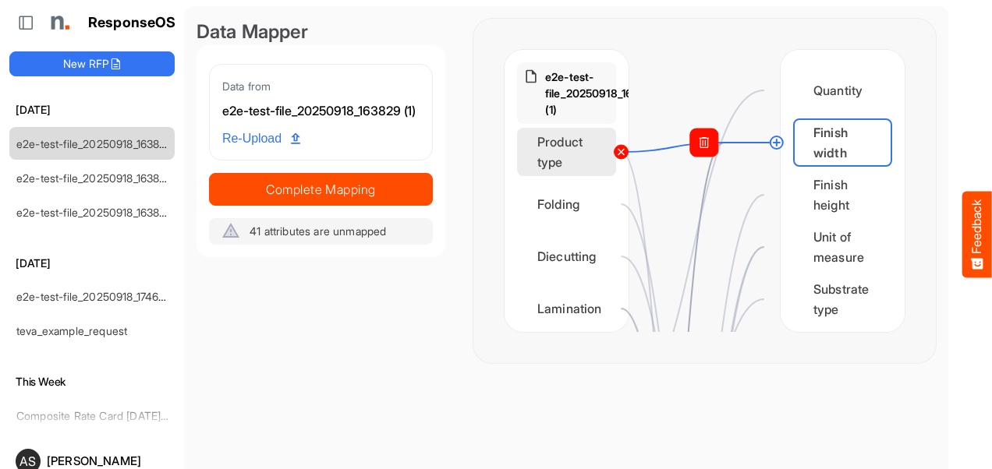
click at [627, 150] on circle at bounding box center [621, 152] width 19 height 19
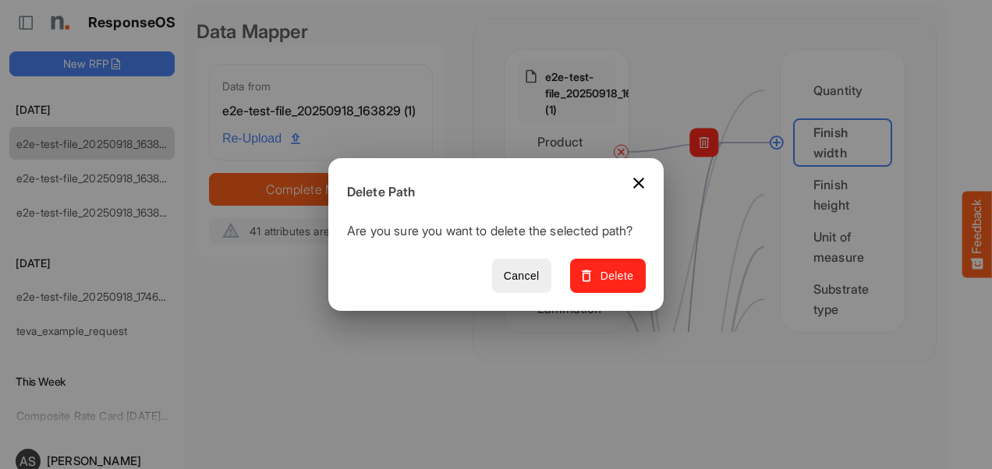
click at [615, 270] on button "Delete" at bounding box center [608, 276] width 76 height 35
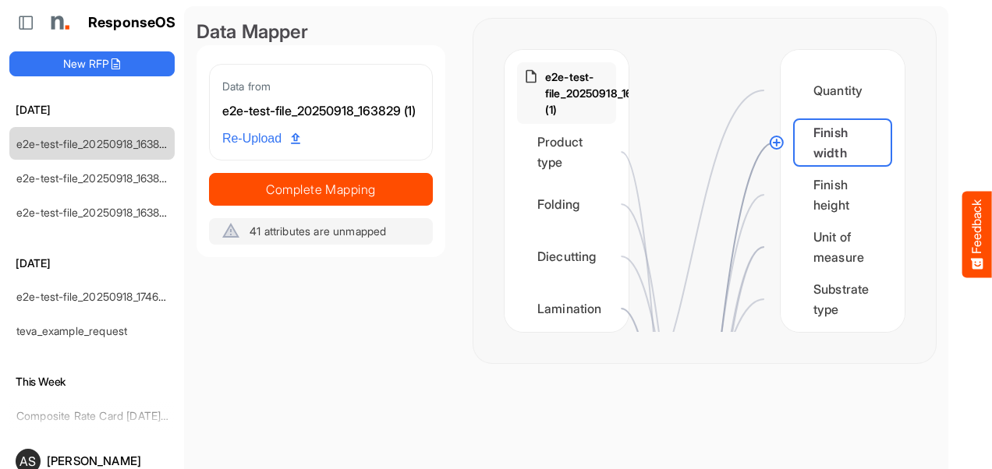
click at [778, 142] on circle at bounding box center [776, 142] width 19 height 19
click at [609, 161] on div "e2e-test-file_20250918_163829 (1) Product type Folding Diecutting Lamination Bi…" at bounding box center [566, 191] width 124 height 282
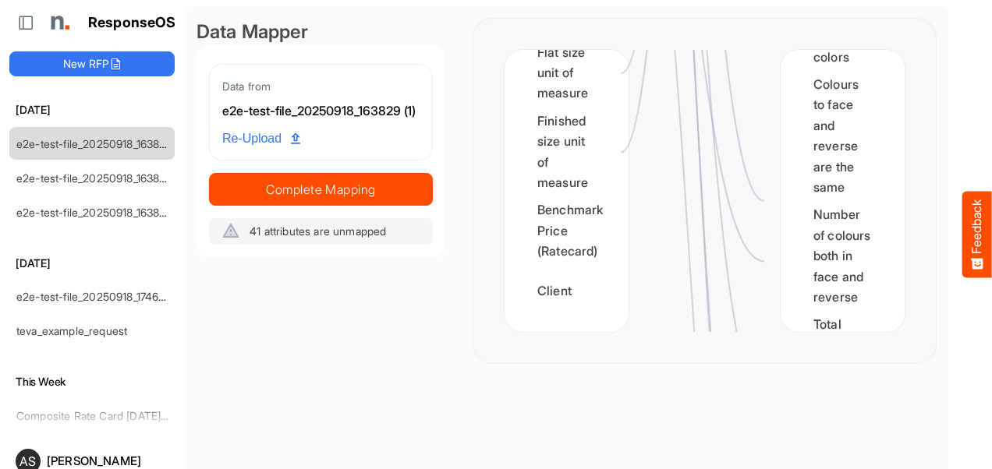
scroll to position [3546, 0]
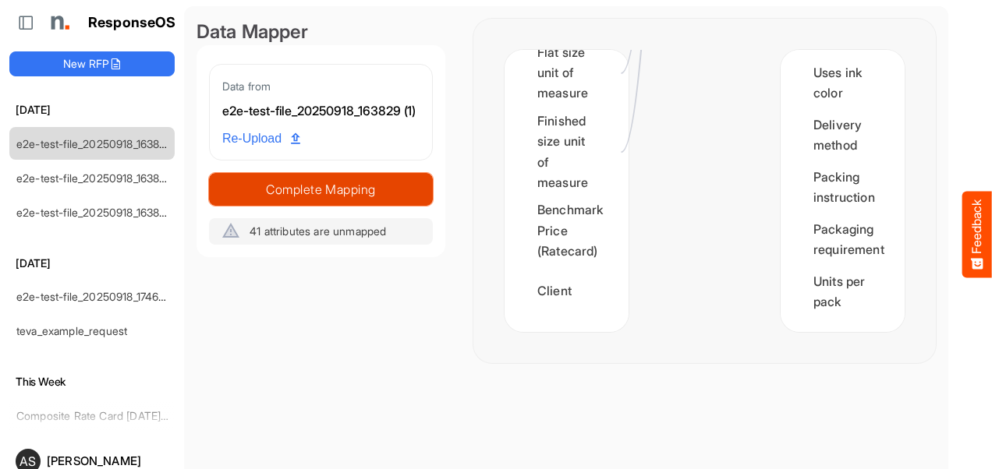
click at [312, 200] on span "Complete Mapping" at bounding box center [321, 190] width 222 height 22
